Goal: Task Accomplishment & Management: Manage account settings

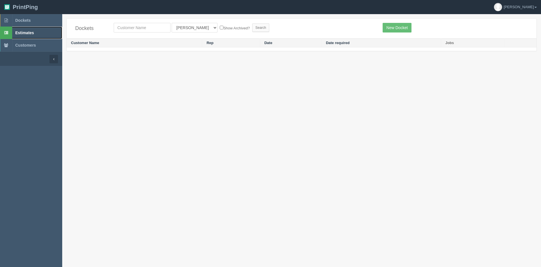
drag, startPoint x: 28, startPoint y: 36, endPoint x: 57, endPoint y: 40, distance: 30.0
click at [28, 36] on link "Estimates" at bounding box center [31, 33] width 62 height 12
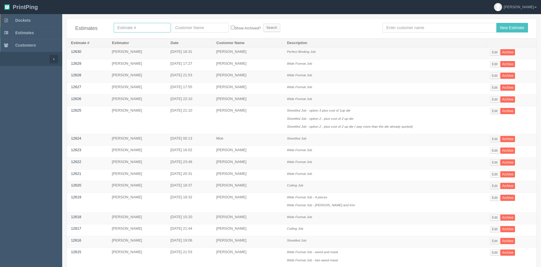
click at [149, 29] on input "text" at bounding box center [142, 28] width 57 height 10
type input "12077"
click at [263, 23] on input "Search" at bounding box center [271, 27] width 17 height 8
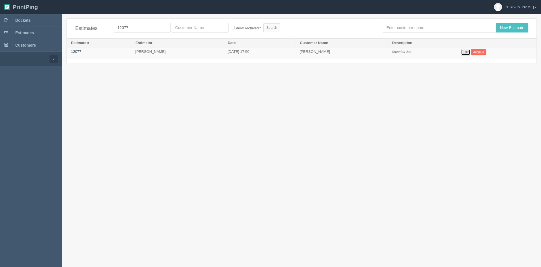
click at [470, 51] on link "Edit" at bounding box center [465, 52] width 9 height 6
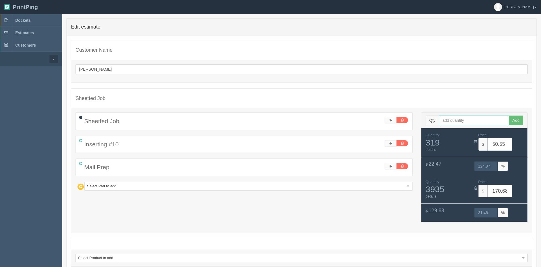
click at [486, 125] on input "text" at bounding box center [474, 121] width 70 height 10
type input "1300"
click at [508, 116] on button "Add" at bounding box center [515, 121] width 14 height 10
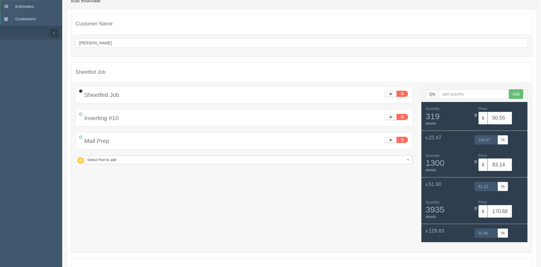
scroll to position [82, 0]
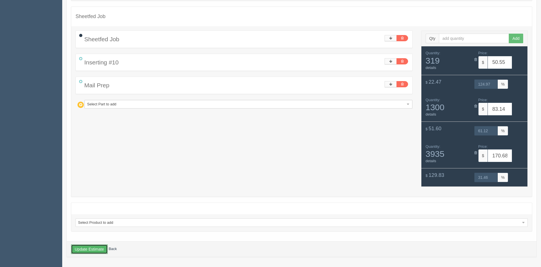
drag, startPoint x: 85, startPoint y: 248, endPoint x: 119, endPoint y: 251, distance: 34.1
click at [95, 249] on button "Update Estimate" at bounding box center [89, 249] width 37 height 10
